Goal: Transaction & Acquisition: Book appointment/travel/reservation

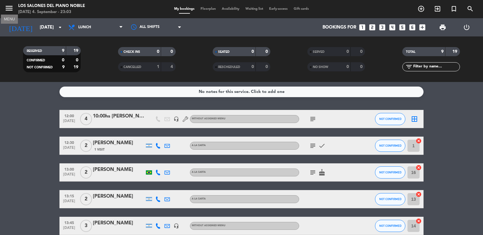
click at [11, 5] on icon "menu" at bounding box center [9, 8] width 9 height 9
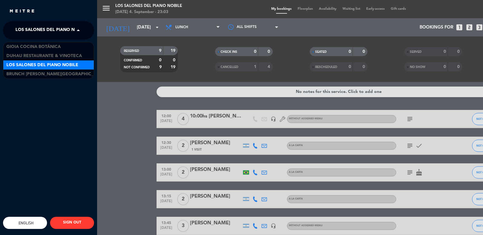
click at [79, 30] on span at bounding box center [80, 30] width 10 height 13
click at [49, 67] on span "Los Salones del Piano Nobile" at bounding box center [42, 65] width 72 height 7
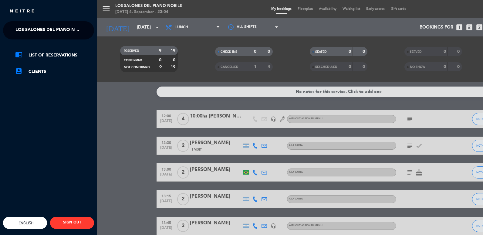
click at [117, 31] on div "menu Los Salones del Piano [PERSON_NAME] [DATE] 4. September - 23:04 My booking…" at bounding box center [338, 117] width 483 height 235
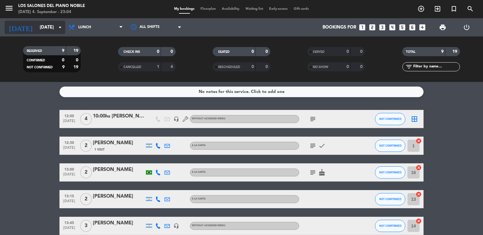
click at [37, 28] on input "[DATE]" at bounding box center [66, 27] width 58 height 11
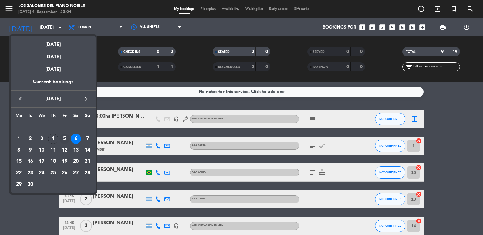
click at [63, 139] on div "5" at bounding box center [64, 138] width 10 height 10
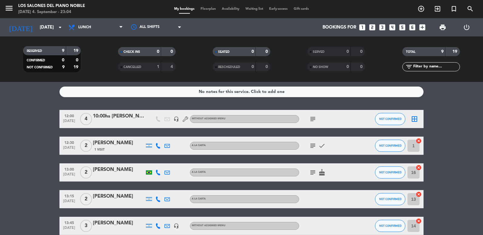
type input "[DATE]"
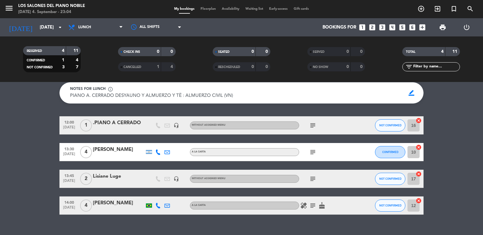
scroll to position [28, 0]
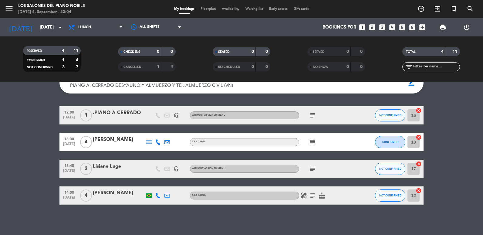
click at [374, 27] on icon "looks_two" at bounding box center [372, 27] width 8 height 8
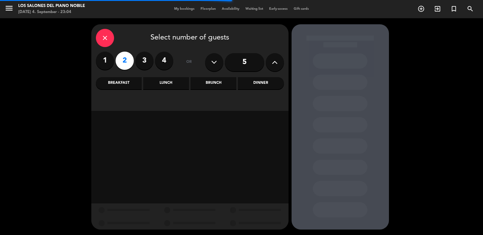
click at [153, 81] on div "Lunch" at bounding box center [166, 83] width 46 height 12
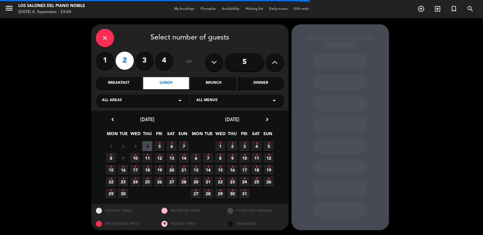
click at [149, 142] on span "4" at bounding box center [147, 146] width 10 height 10
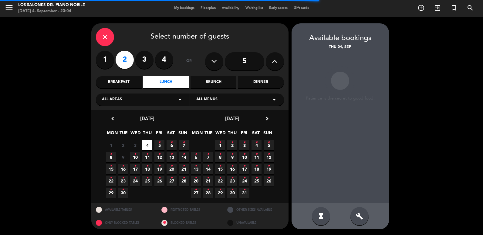
click at [157, 140] on span "5 •" at bounding box center [159, 145] width 10 height 10
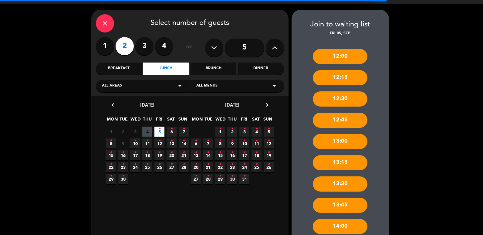
scroll to position [52, 0]
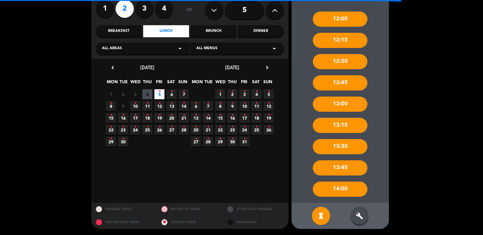
click at [362, 209] on div "build" at bounding box center [359, 216] width 18 height 18
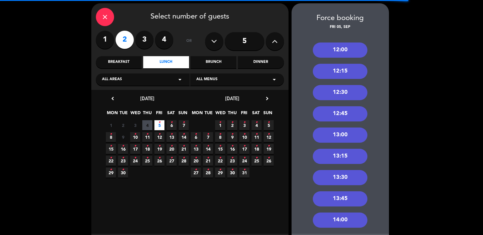
scroll to position [0, 0]
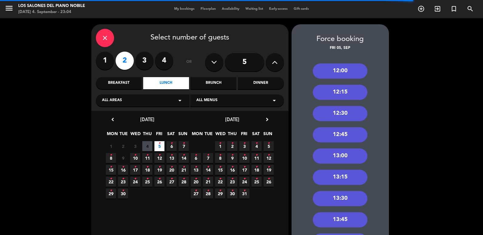
click at [109, 41] on div "close" at bounding box center [105, 38] width 18 height 18
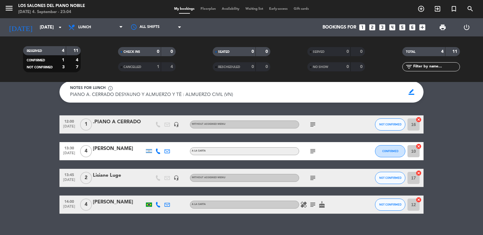
scroll to position [28, 0]
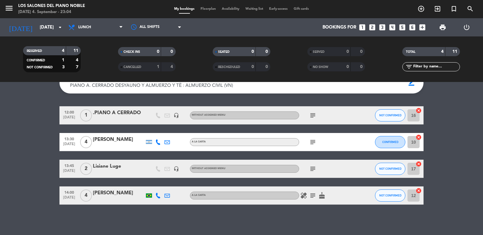
click at [374, 28] on icon "looks_two" at bounding box center [372, 27] width 8 height 8
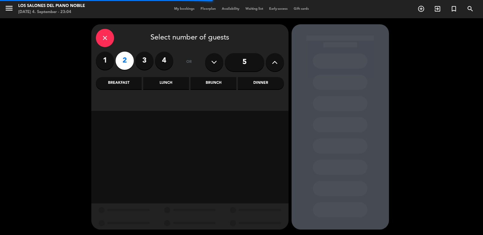
click at [215, 82] on div "Brunch" at bounding box center [213, 83] width 46 height 12
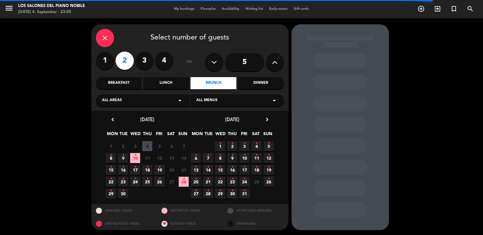
click at [261, 83] on div "Dinner" at bounding box center [261, 83] width 46 height 12
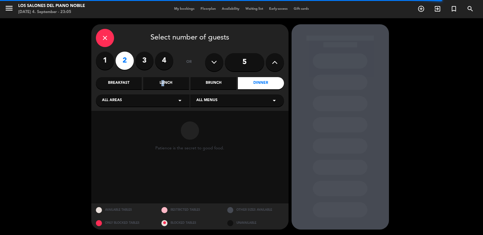
drag, startPoint x: 161, startPoint y: 87, endPoint x: 157, endPoint y: 87, distance: 4.2
click at [157, 87] on div "Lunch" at bounding box center [166, 83] width 46 height 12
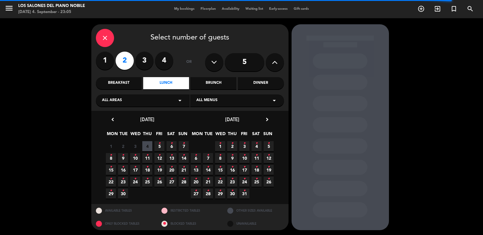
click at [158, 143] on span "5 •" at bounding box center [159, 146] width 10 height 10
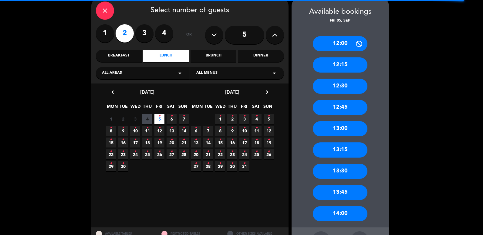
scroll to position [52, 0]
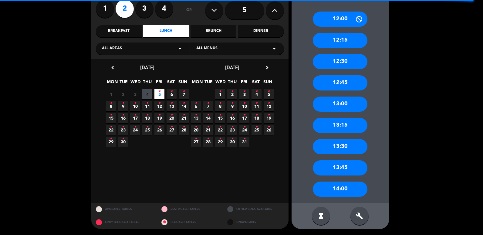
click at [358, 183] on div "14:00" at bounding box center [340, 188] width 55 height 15
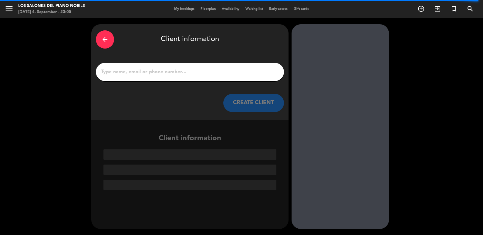
click at [100, 41] on div "arrow_back" at bounding box center [105, 39] width 18 height 18
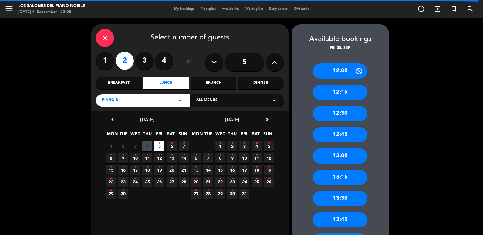
click at [100, 41] on div "close" at bounding box center [105, 38] width 18 height 18
